Goal: Information Seeking & Learning: Find specific page/section

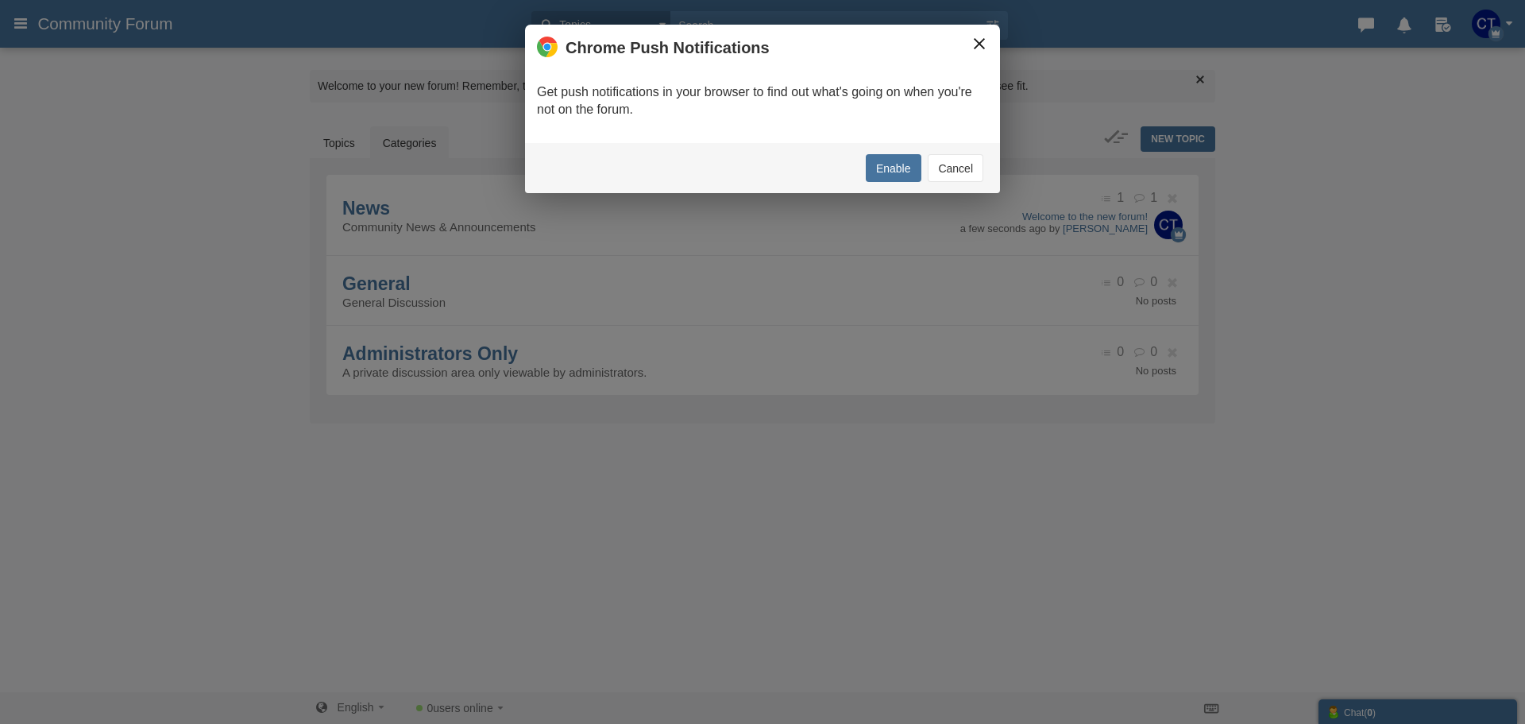
click at [971, 44] on button "×" at bounding box center [979, 43] width 17 height 17
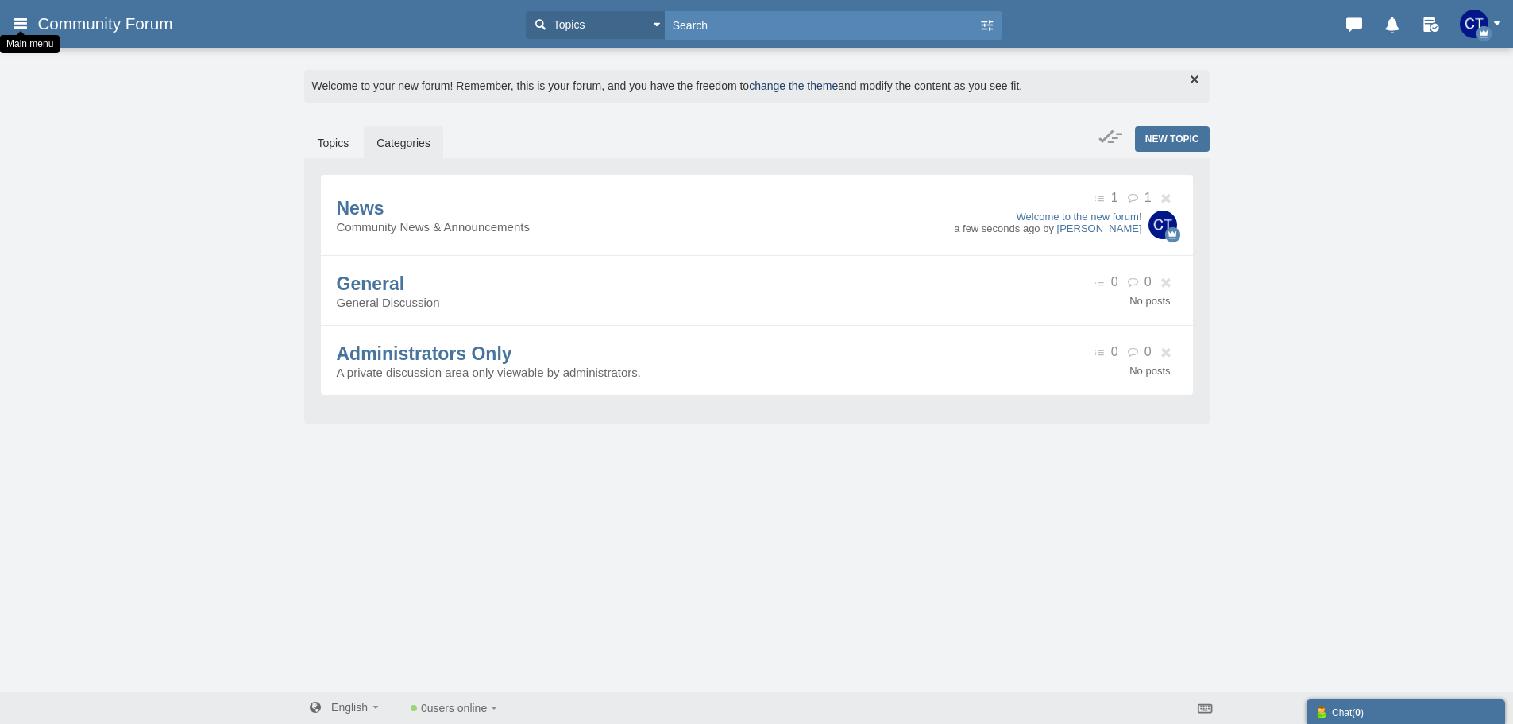
click at [29, 21] on icon at bounding box center [20, 23] width 17 height 29
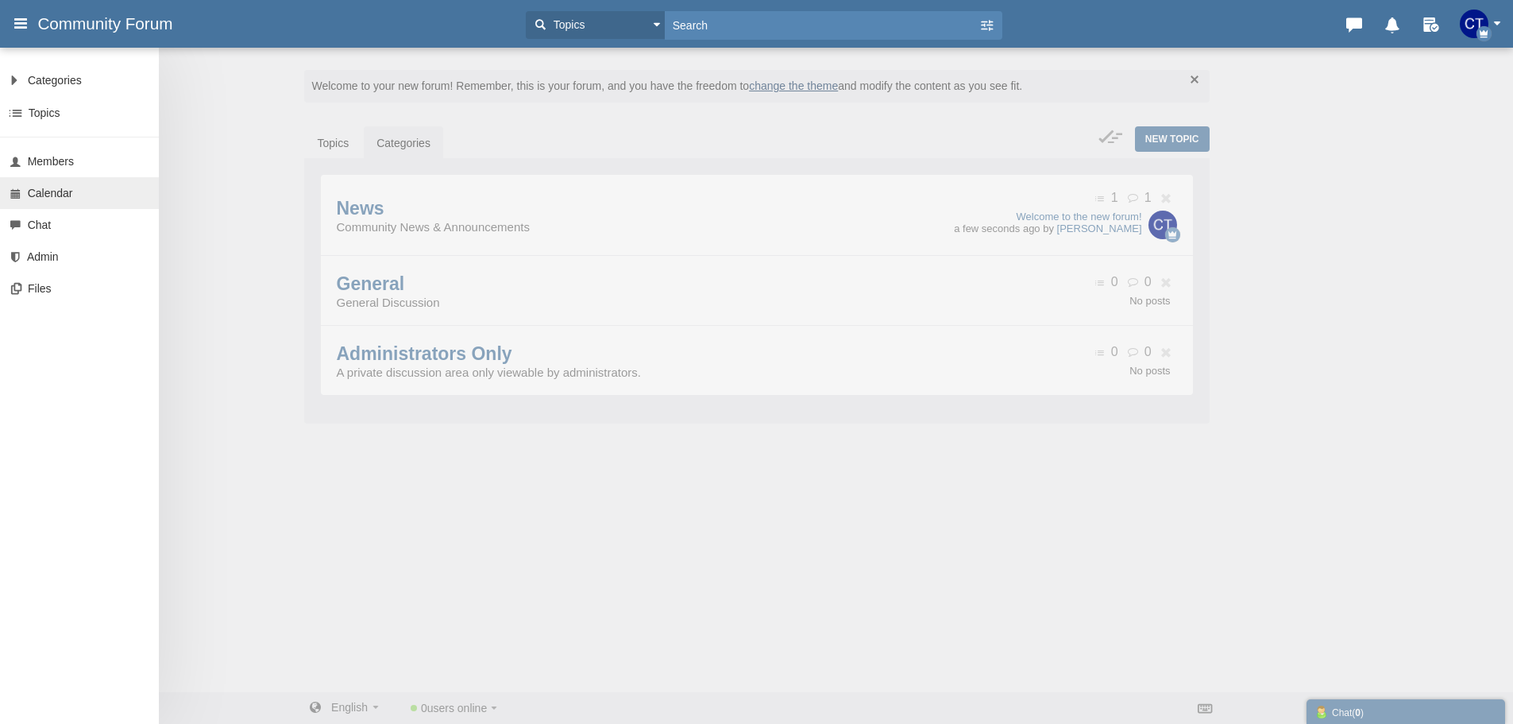
click at [37, 189] on span "Calendar" at bounding box center [50, 193] width 45 height 13
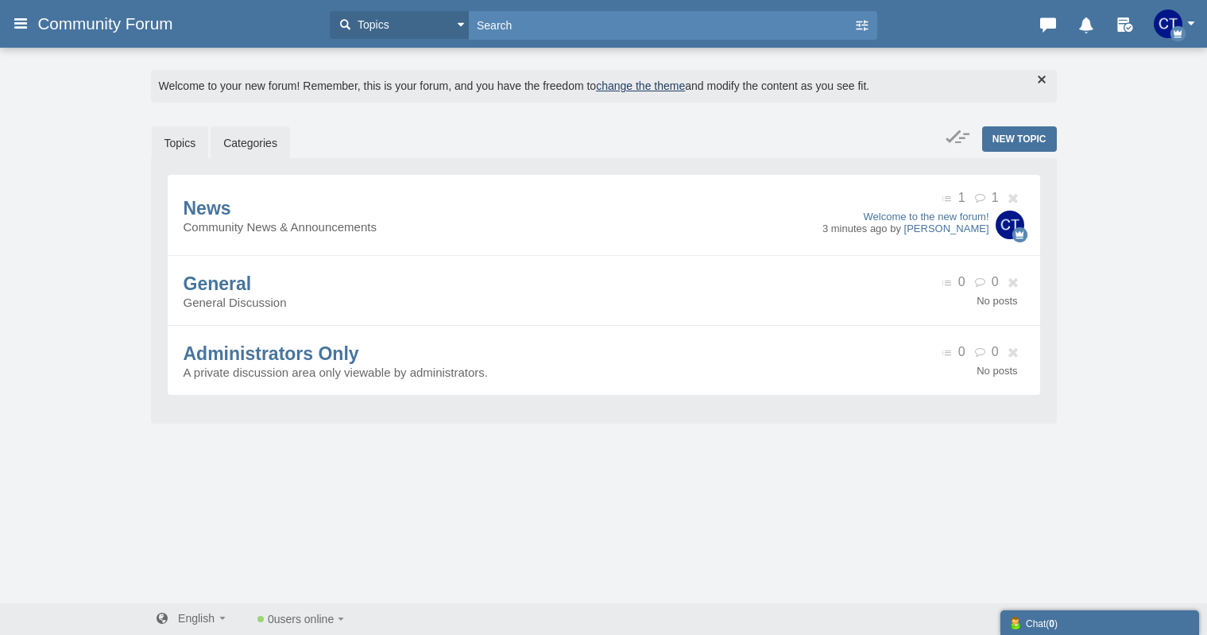
click at [181, 139] on link "Topics" at bounding box center [180, 142] width 57 height 33
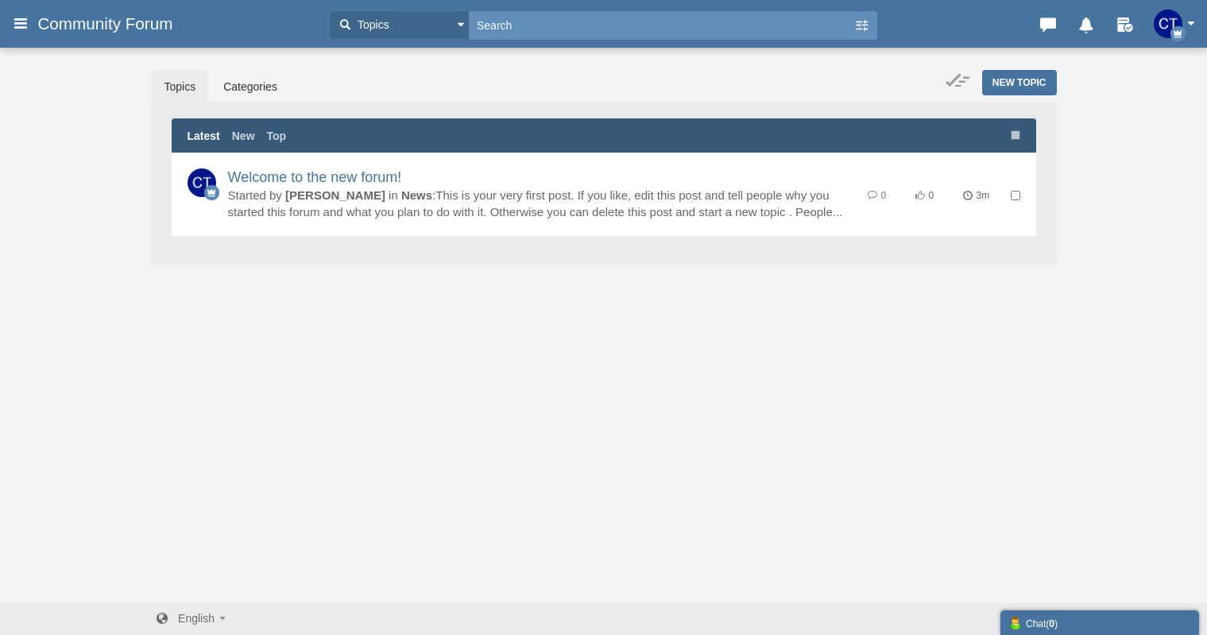
click at [513, 29] on input "text" at bounding box center [661, 25] width 384 height 28
click at [454, 33] on button "Topics" at bounding box center [399, 25] width 139 height 28
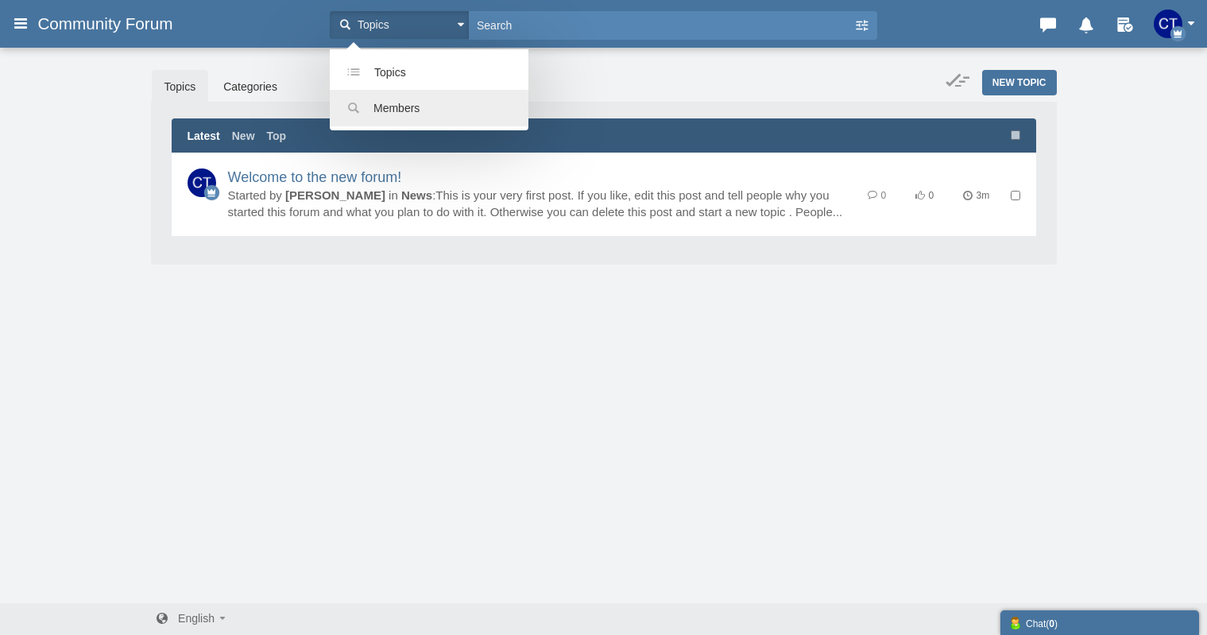
click at [419, 105] on span "Members" at bounding box center [396, 108] width 46 height 13
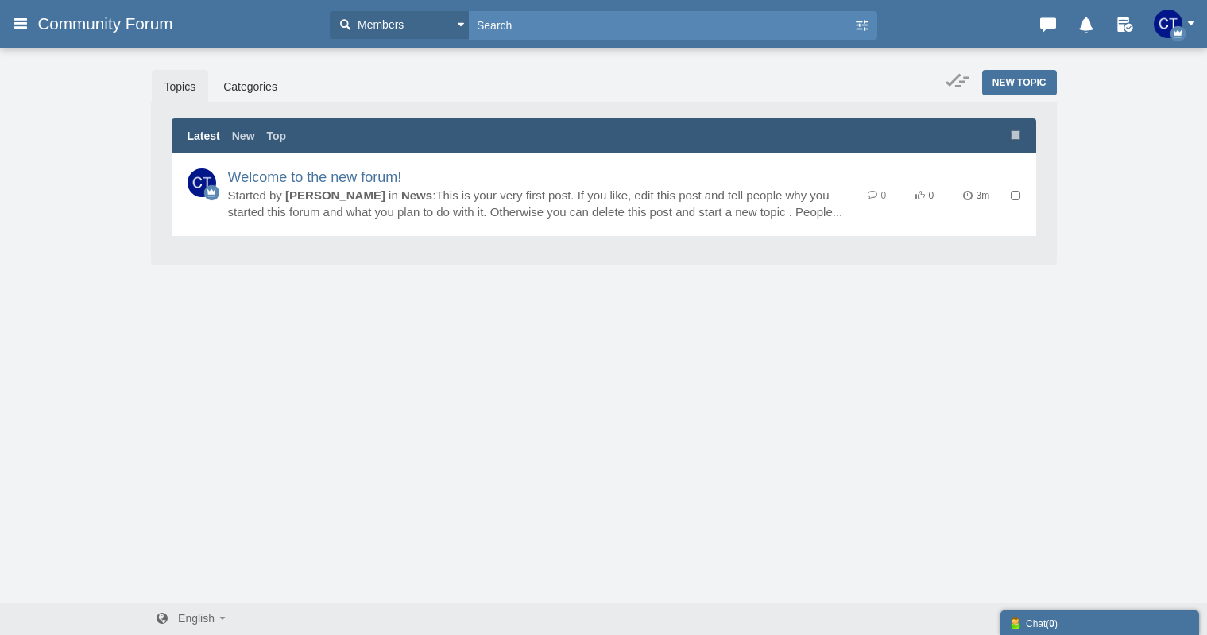
click at [1169, 27] on img "button" at bounding box center [1167, 24] width 29 height 29
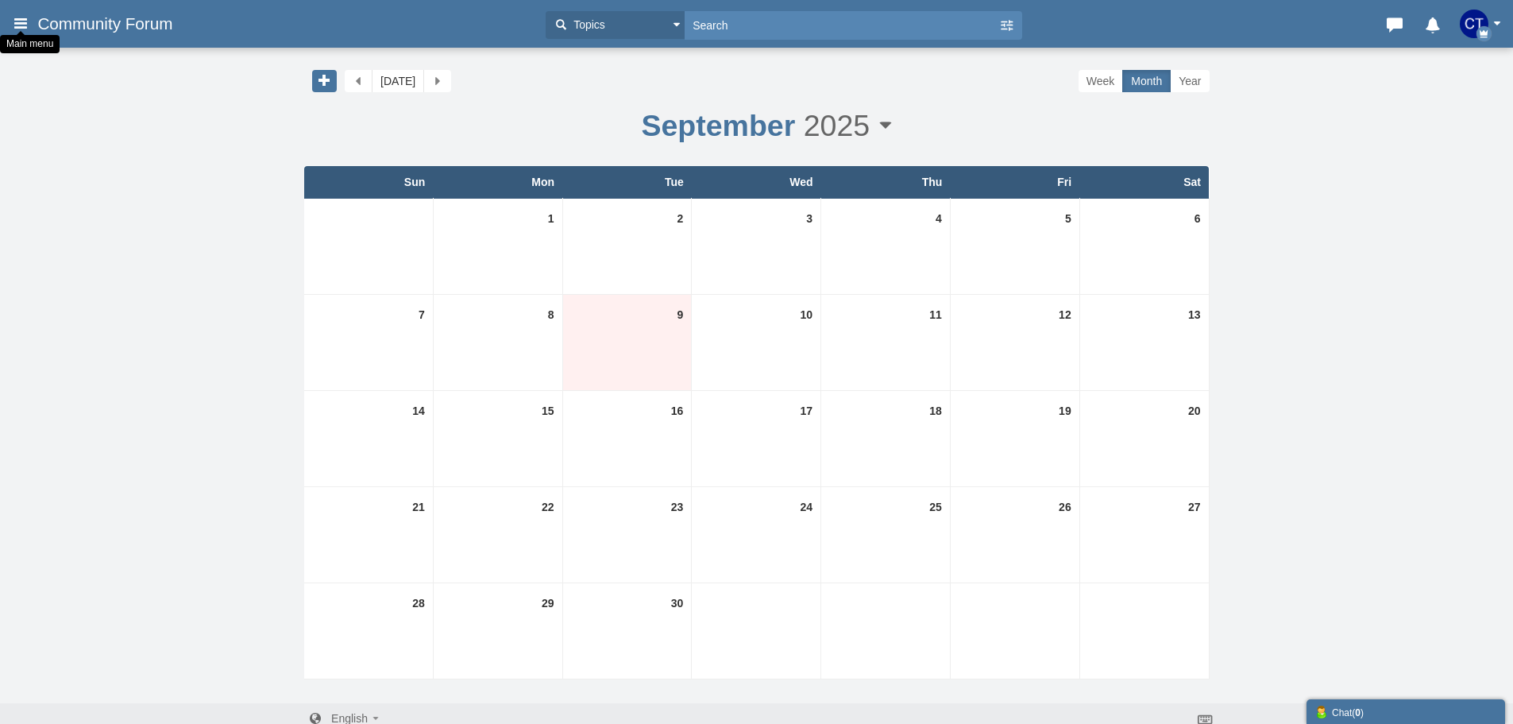
click at [15, 23] on icon at bounding box center [20, 23] width 17 height 29
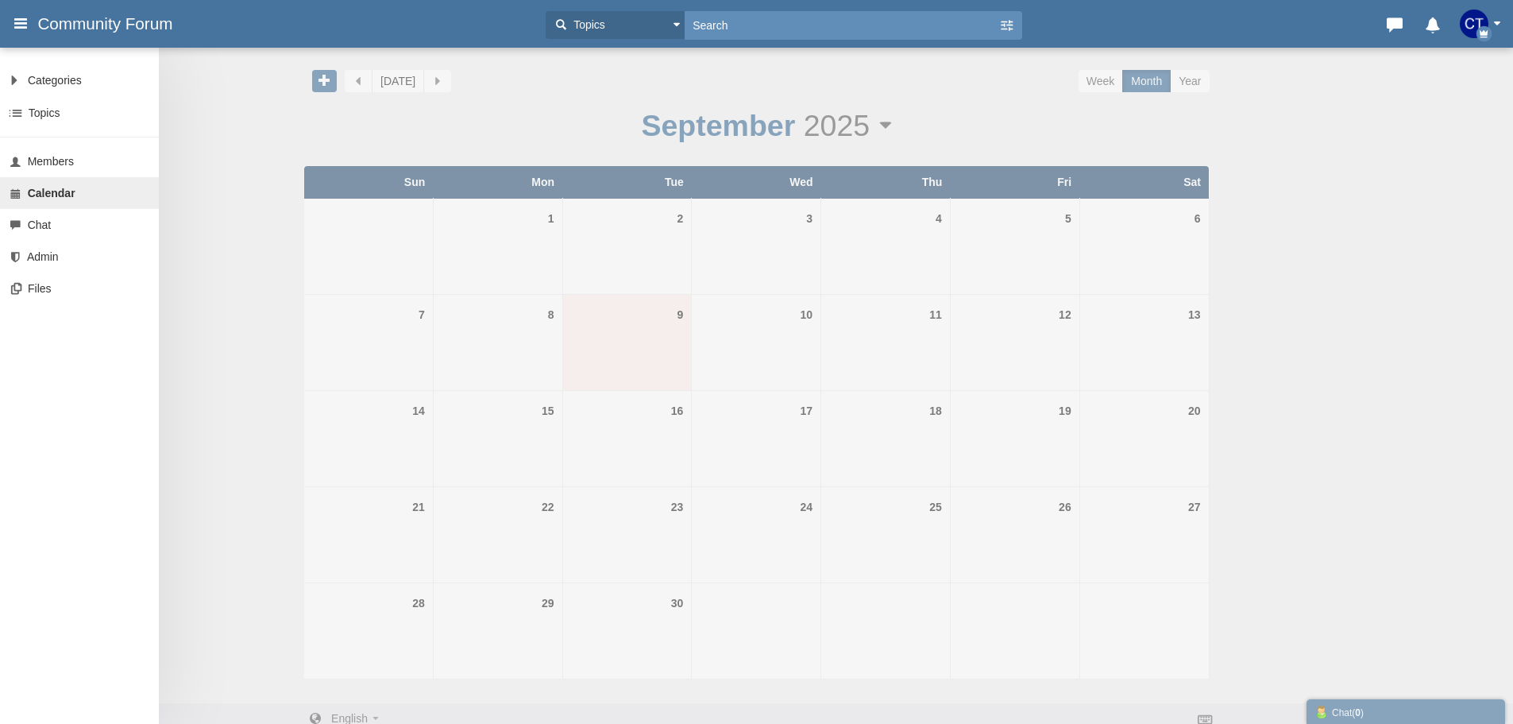
click at [774, 16] on input "text" at bounding box center [842, 25] width 314 height 28
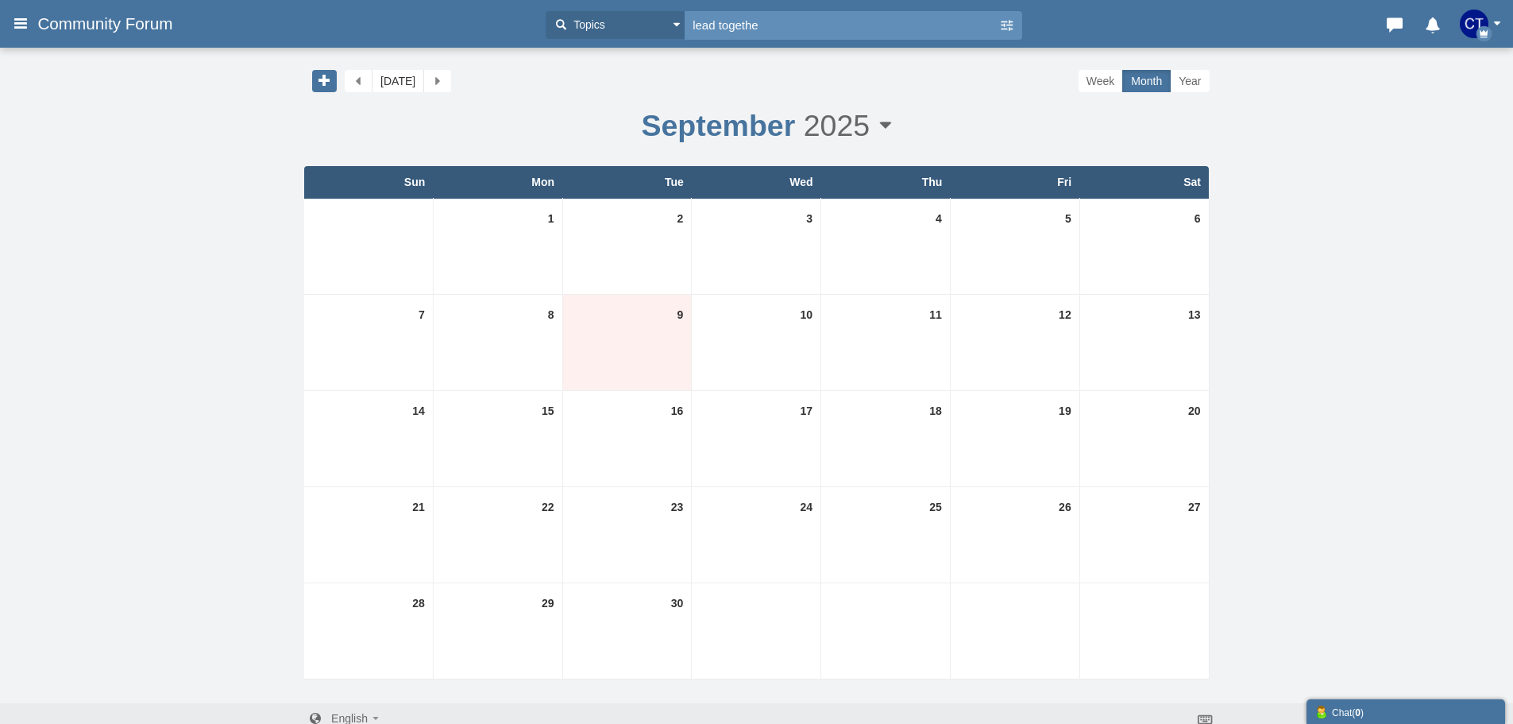
type input "lead together"
